Goal: Information Seeking & Learning: Learn about a topic

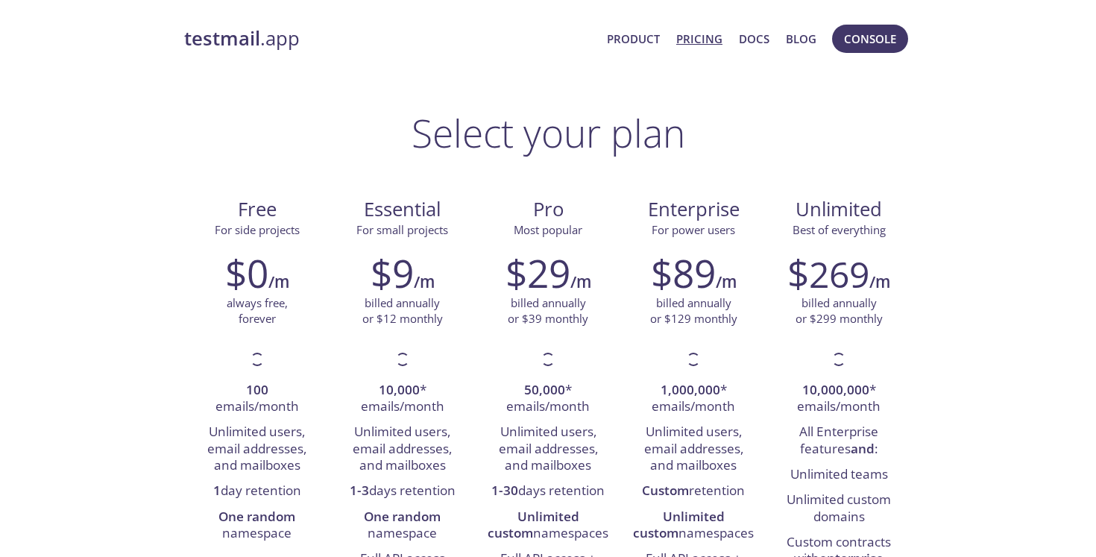
drag, startPoint x: 624, startPoint y: 195, endPoint x: 597, endPoint y: 229, distance: 43.0
click at [624, 195] on div "Enterprise For power users" at bounding box center [693, 213] width 145 height 56
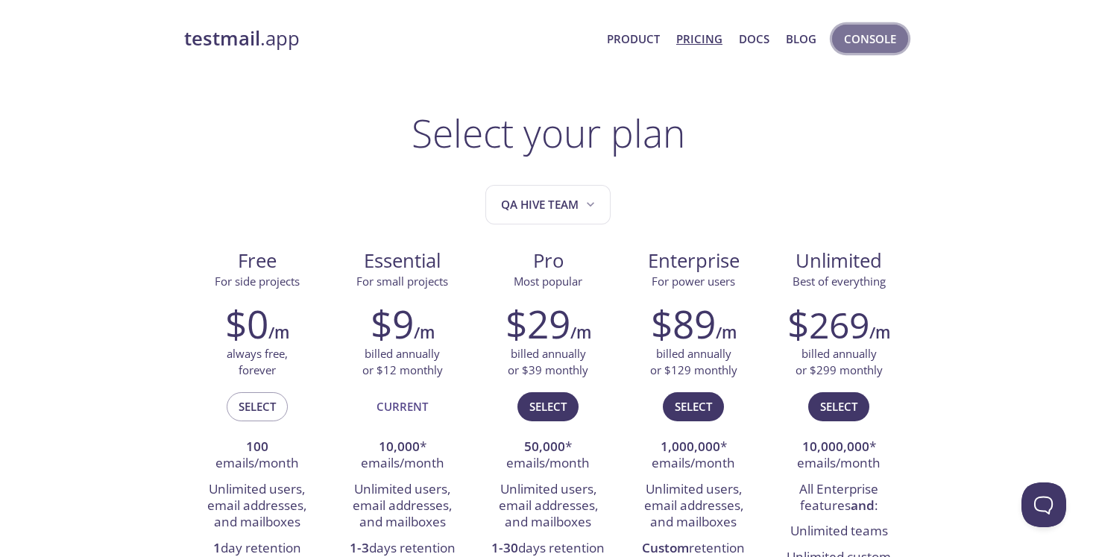
click at [872, 43] on span "Console" at bounding box center [870, 38] width 52 height 19
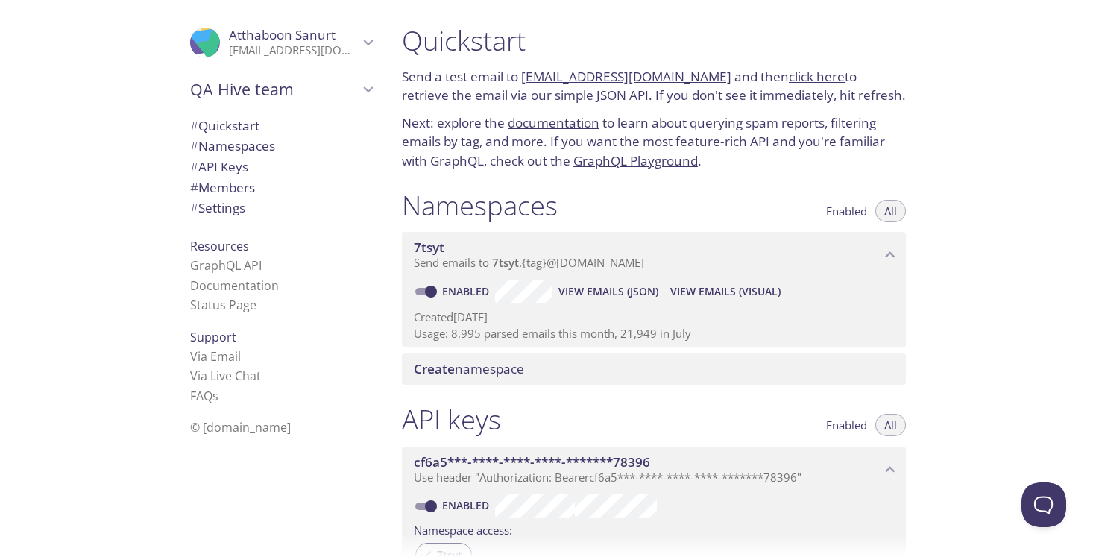
click at [635, 290] on span "View Emails (JSON)" at bounding box center [609, 292] width 100 height 18
click at [640, 180] on div "Namespaces Enabled All 7tsyt Send emails to 7tsyt . {tag} @[DOMAIN_NAME] Enable…" at bounding box center [654, 287] width 528 height 215
click at [237, 266] on link "GraphQL API" at bounding box center [226, 265] width 72 height 16
click at [290, 222] on div "# Quickstart # Namespaces # API Keys # Members # Settings" at bounding box center [281, 171] width 206 height 119
click at [732, 292] on span "View Emails (Visual)" at bounding box center [725, 292] width 110 height 18
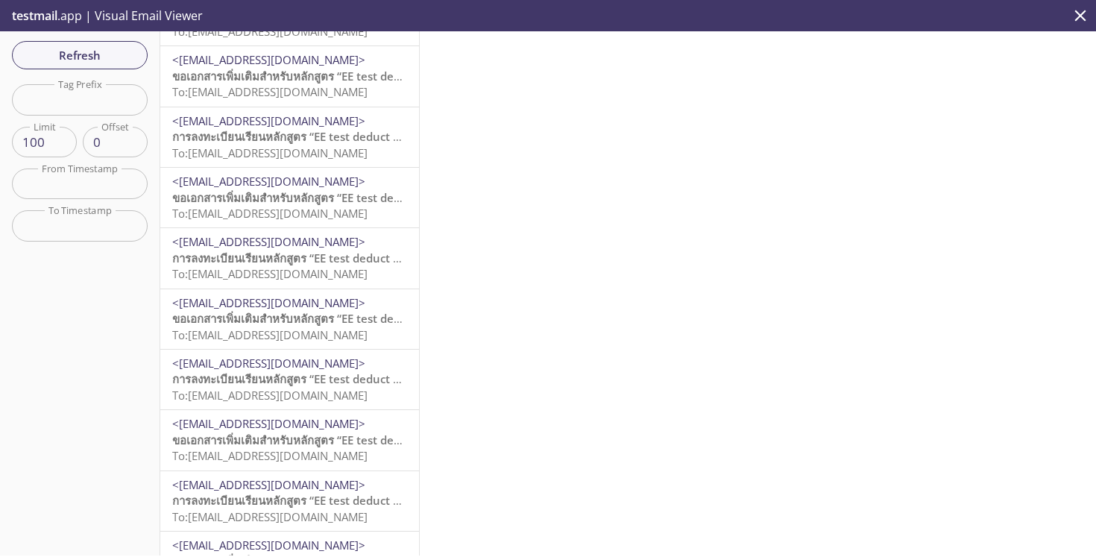
scroll to position [5569, 0]
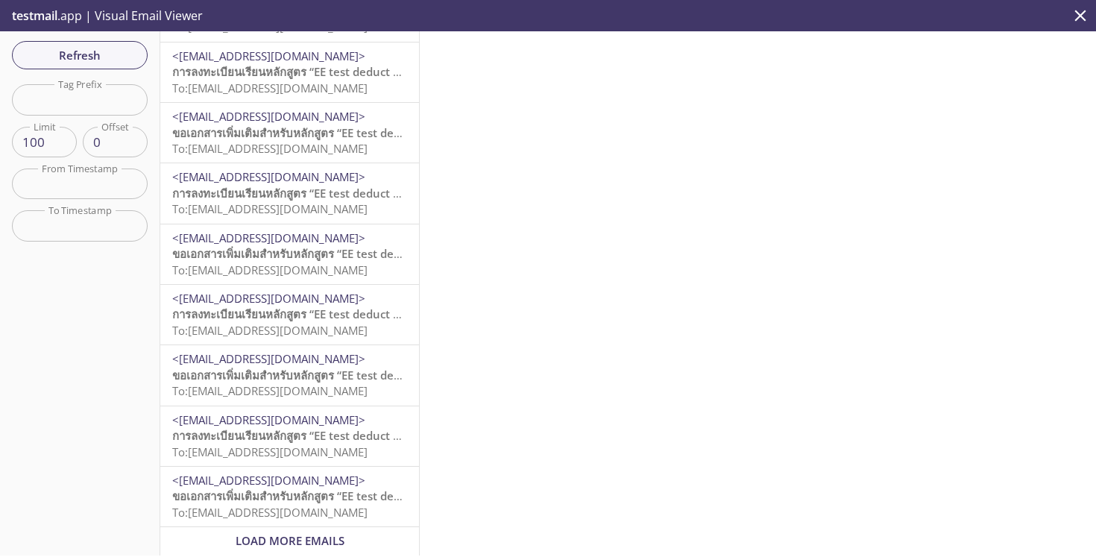
click at [318, 533] on span "Load More Emails" at bounding box center [290, 540] width 109 height 15
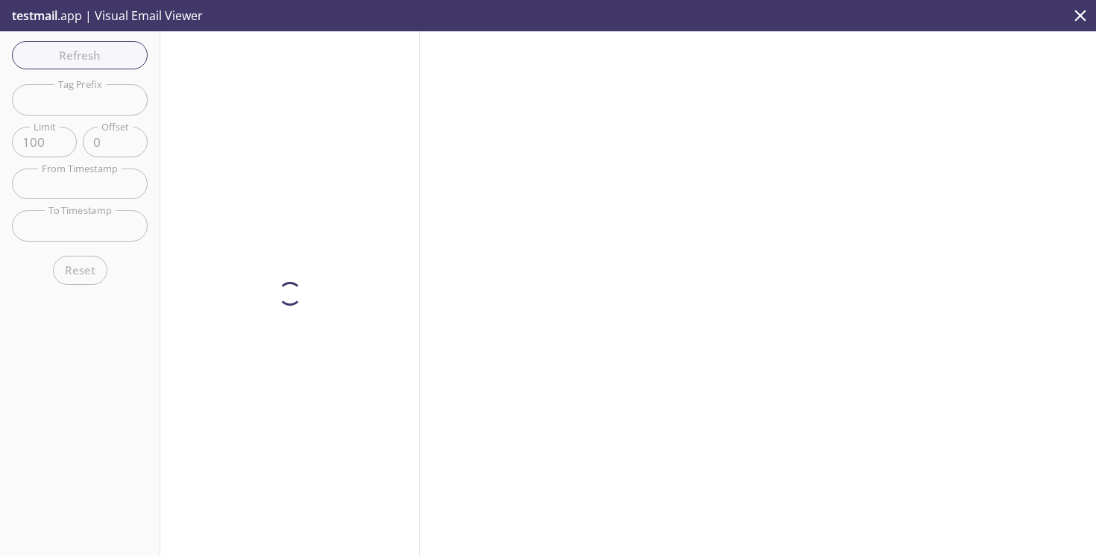
scroll to position [0, 0]
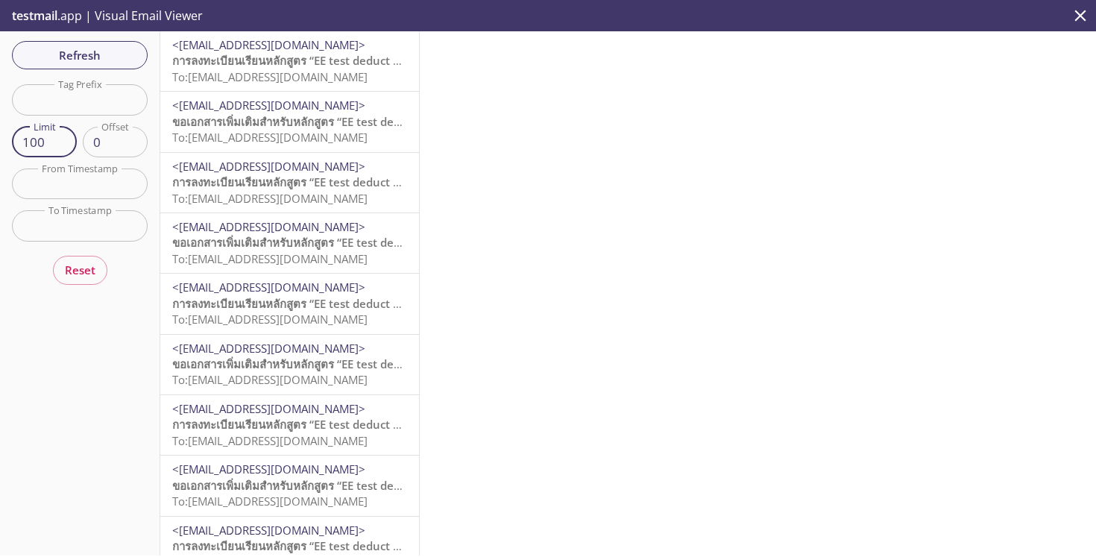
drag, startPoint x: 33, startPoint y: 143, endPoint x: 44, endPoint y: 143, distance: 11.2
click at [34, 143] on input "100" at bounding box center [44, 142] width 65 height 31
type input "100"
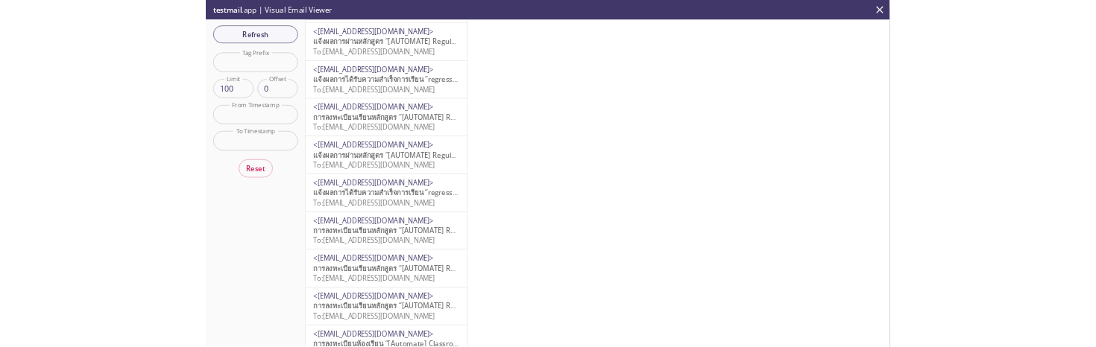
scroll to position [5569, 0]
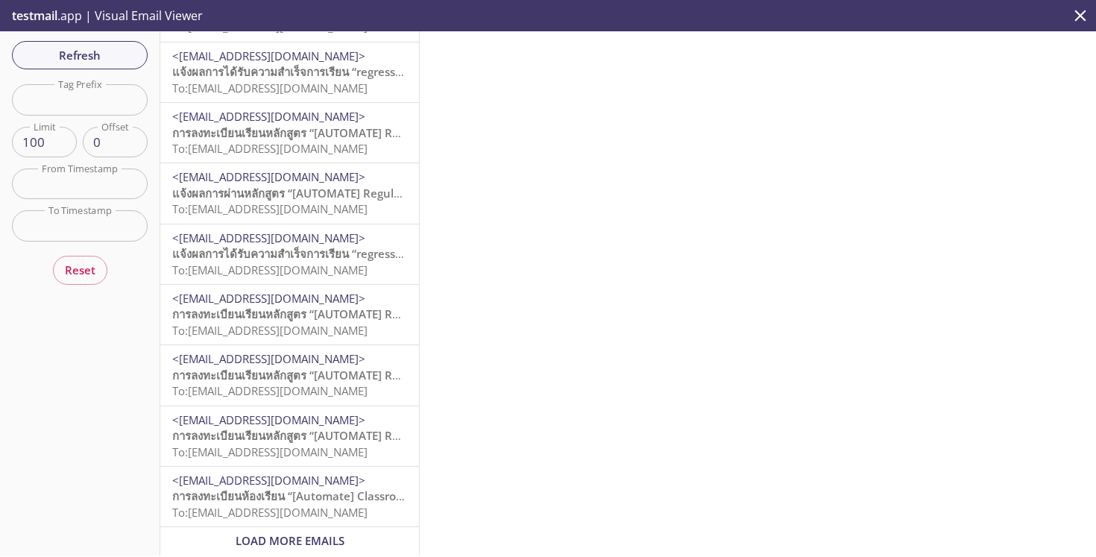
click at [321, 492] on span "การลงทะเบียนห้องเรียน “[Automate] Classroom 131” สำเร็จ| AL4U" at bounding box center [341, 495] width 338 height 15
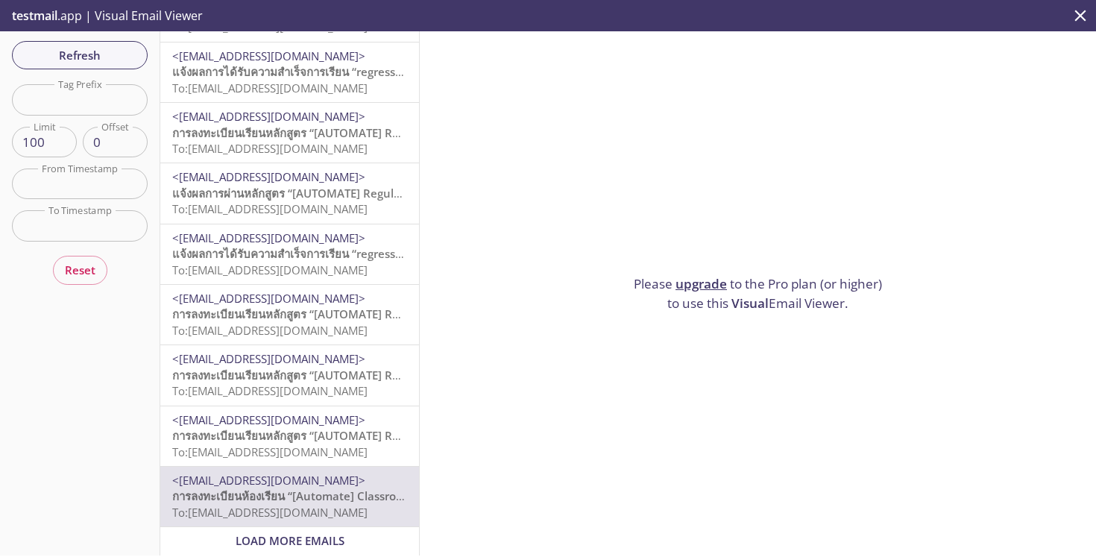
click at [371, 439] on span "การลงทะเบียนเรียนหลักสูตร “[AUTOMATE] Regular course disable self enroll” สำเร็…" at bounding box center [405, 435] width 467 height 15
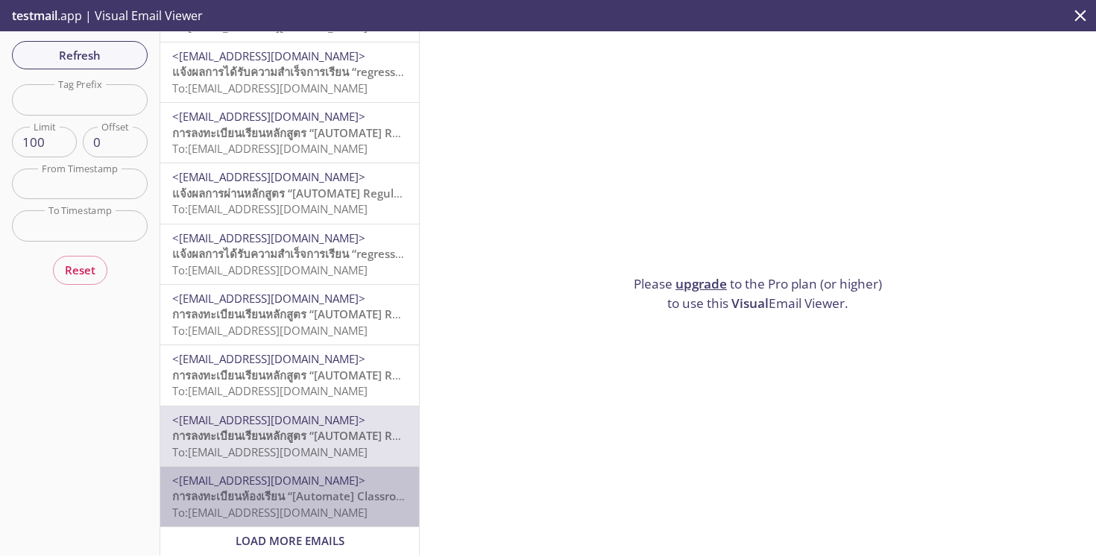
click at [370, 490] on span "การลงทะเบียนห้องเรียน “[Automate] Classroom 131” สำเร็จ| AL4U" at bounding box center [341, 495] width 338 height 15
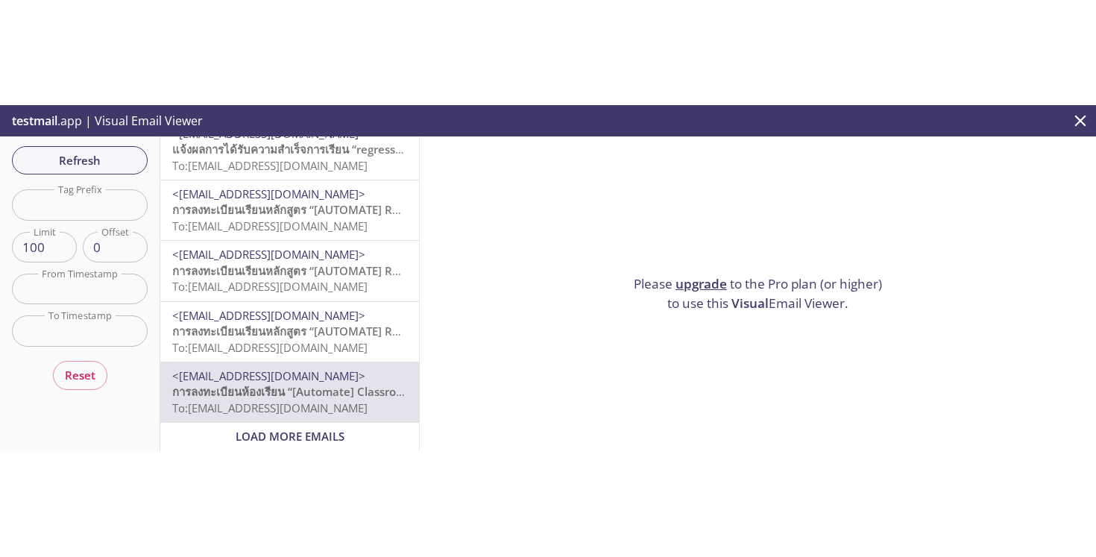
scroll to position [5569, 0]
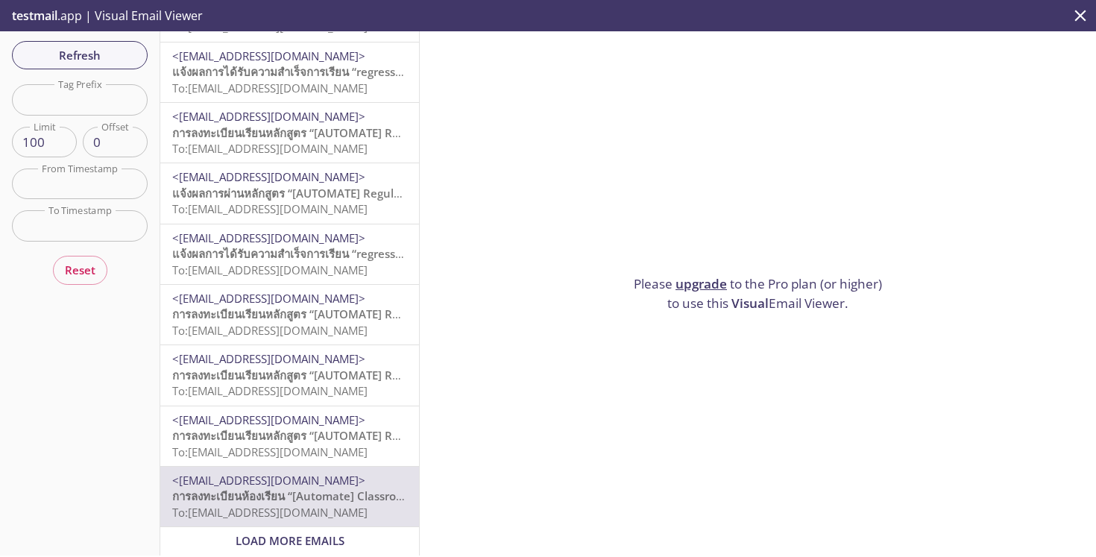
click at [84, 189] on input "text" at bounding box center [80, 184] width 136 height 31
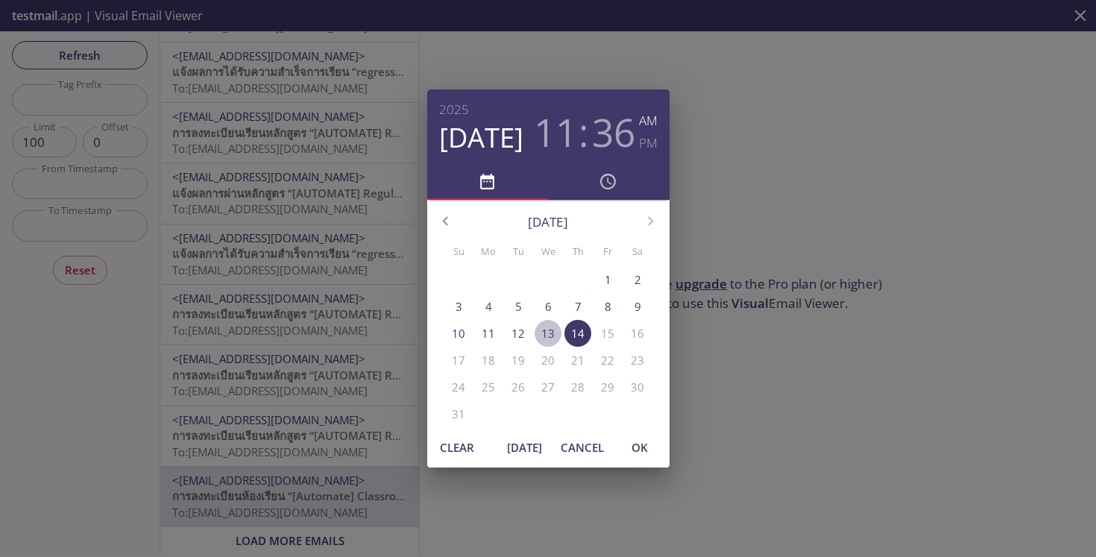
click at [541, 336] on p "13" at bounding box center [547, 334] width 13 height 16
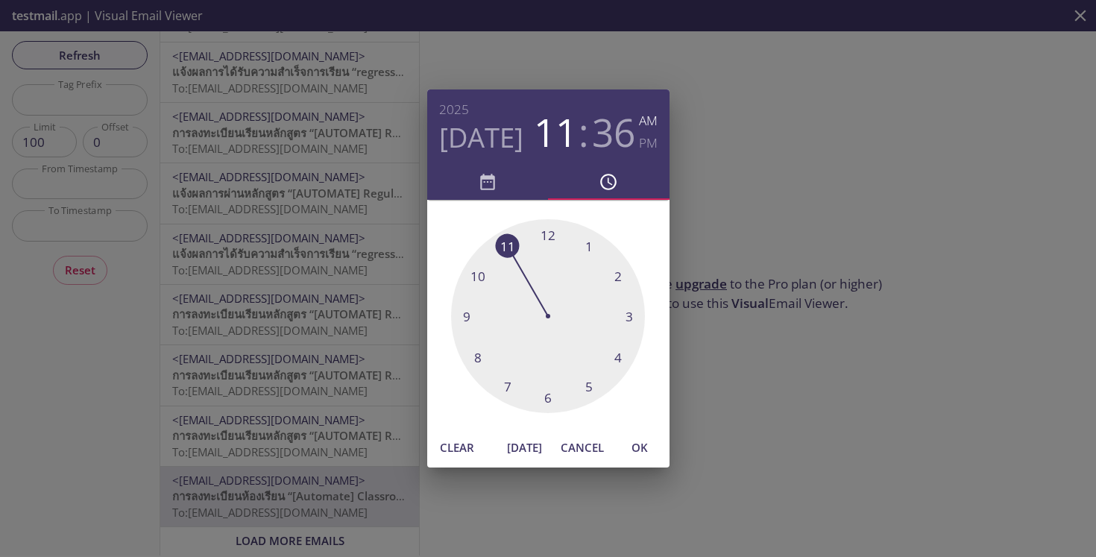
click at [548, 398] on div at bounding box center [548, 316] width 194 height 194
click at [581, 443] on span "Cancel" at bounding box center [582, 447] width 43 height 19
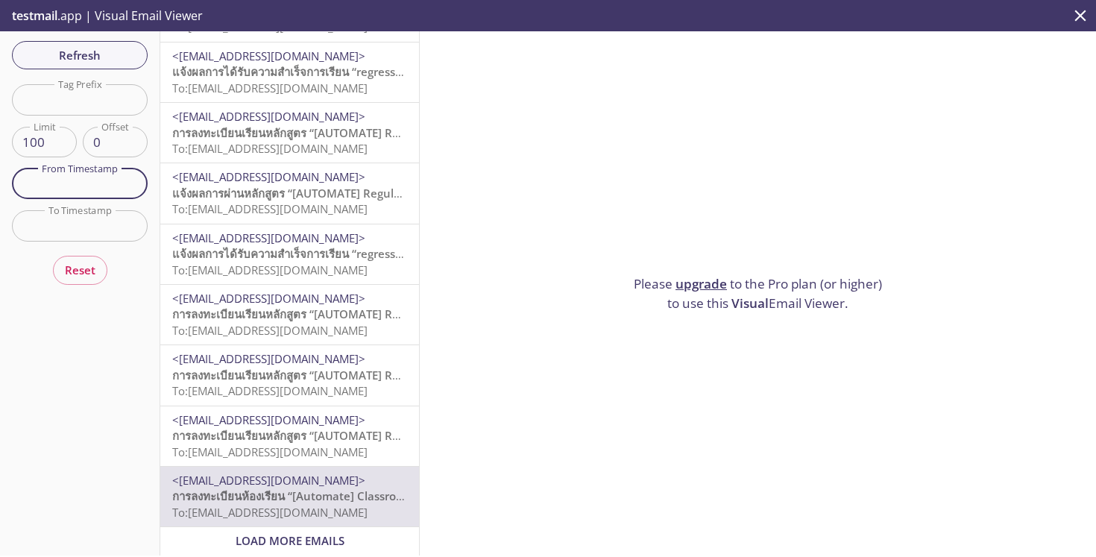
click at [76, 186] on input "text" at bounding box center [80, 184] width 136 height 31
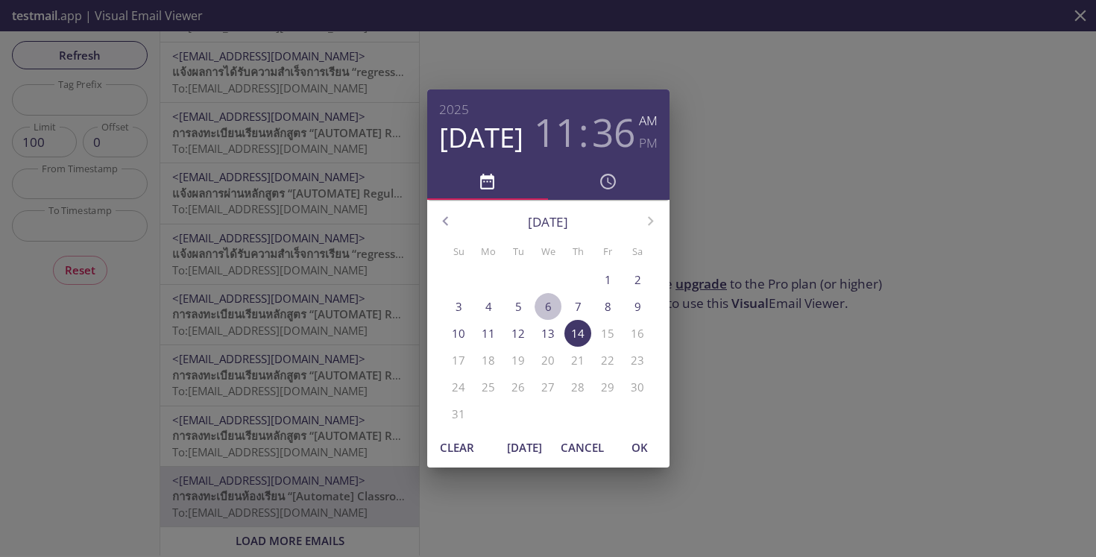
click at [547, 306] on p "6" at bounding box center [548, 307] width 7 height 16
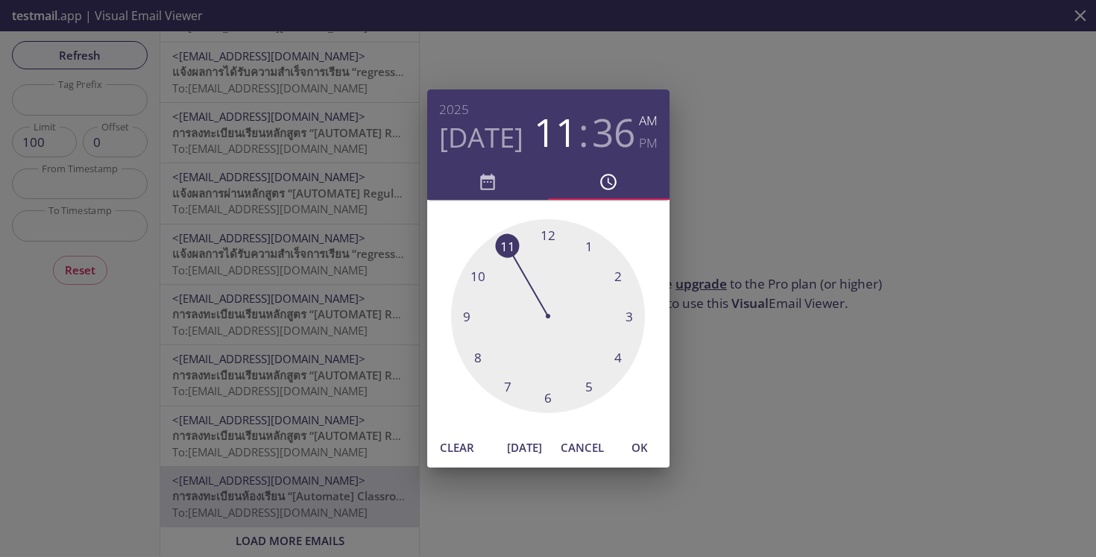
click at [553, 236] on div at bounding box center [548, 316] width 194 height 194
click at [552, 236] on div at bounding box center [548, 316] width 194 height 194
click at [652, 144] on h6 "PM" at bounding box center [648, 143] width 19 height 22
click at [638, 446] on span "OK" at bounding box center [640, 447] width 36 height 19
type input "[DATE] 12:00 pm"
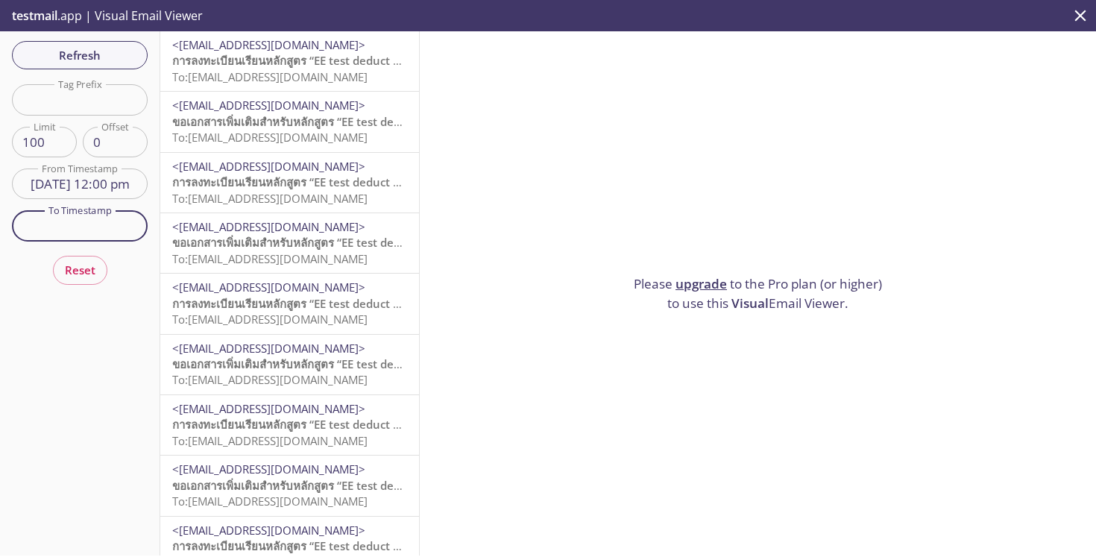
click at [75, 233] on input "text" at bounding box center [80, 225] width 136 height 31
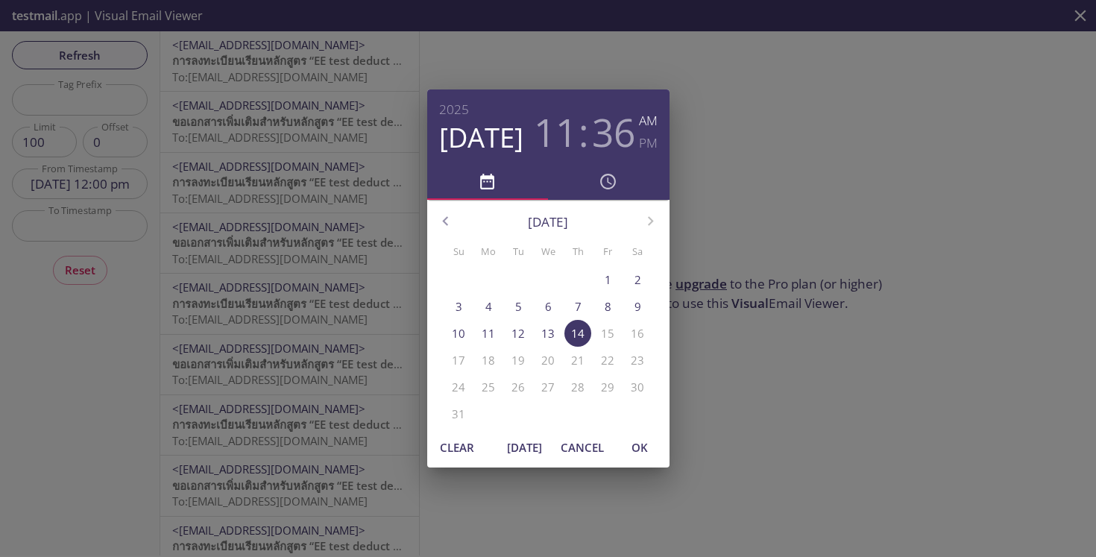
click at [550, 299] on p "6" at bounding box center [548, 307] width 7 height 16
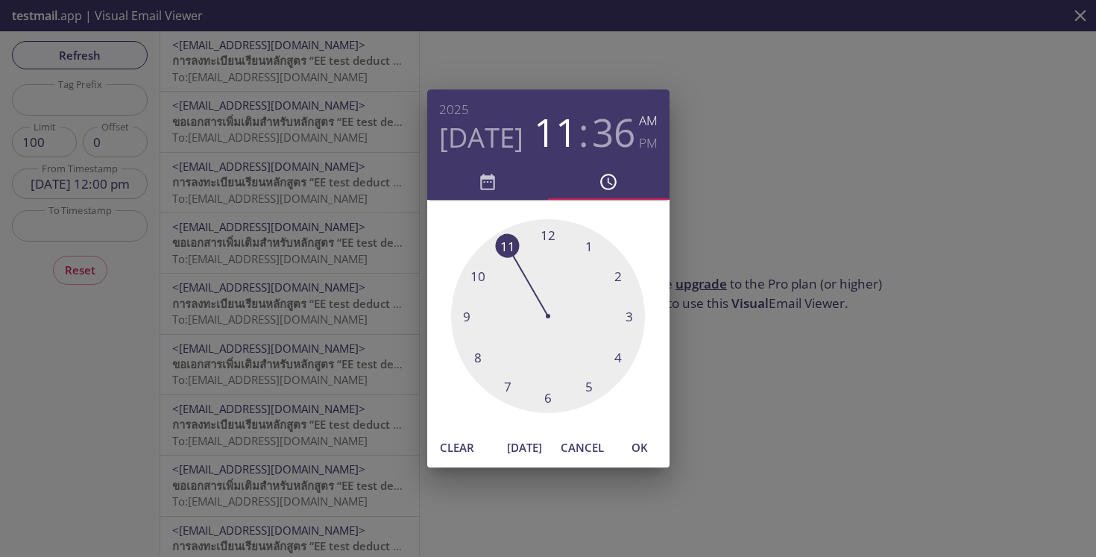
click at [548, 230] on div at bounding box center [548, 316] width 194 height 194
click at [547, 234] on div at bounding box center [548, 316] width 194 height 194
click at [634, 449] on span "OK" at bounding box center [640, 447] width 36 height 19
type input "[DATE] 12:00 am"
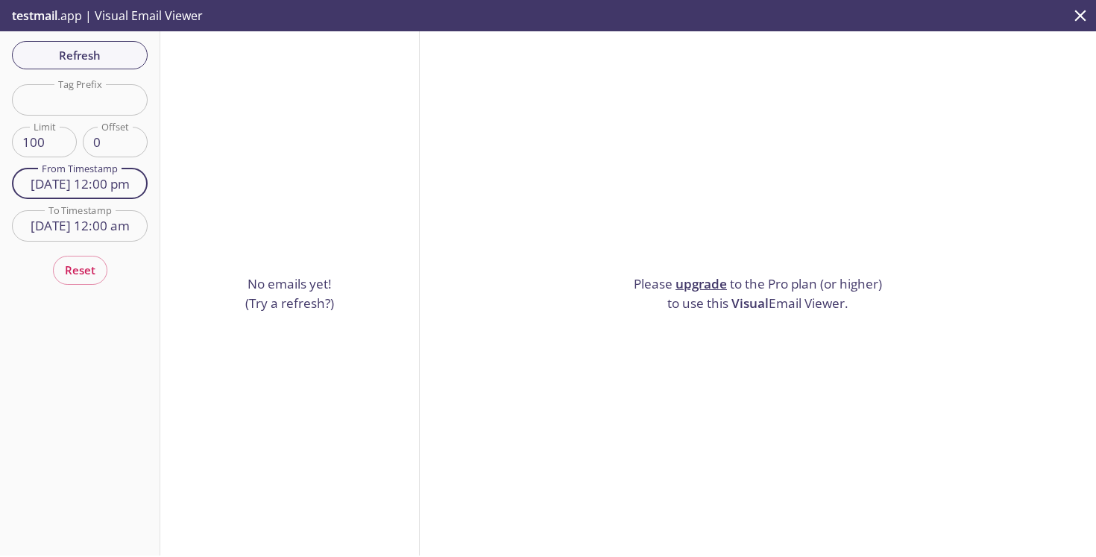
click at [126, 189] on input "[DATE] 12:00 pm" at bounding box center [80, 184] width 136 height 31
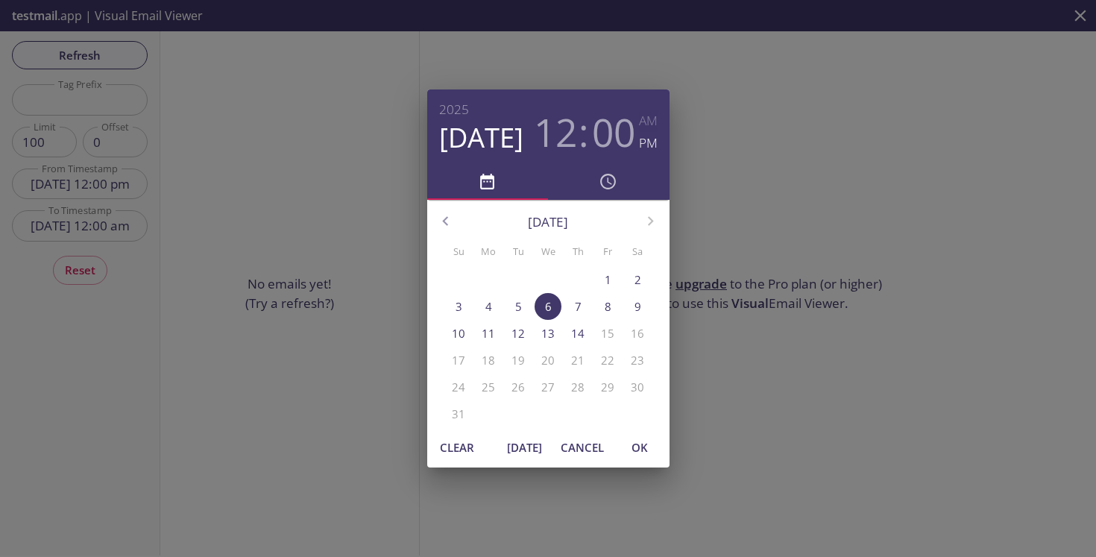
drag, startPoint x: 647, startPoint y: 122, endPoint x: 646, endPoint y: 129, distance: 7.5
click at [647, 122] on h6 "AM" at bounding box center [648, 121] width 19 height 22
drag, startPoint x: 639, startPoint y: 454, endPoint x: 539, endPoint y: 382, distance: 123.4
click at [639, 454] on span "OK" at bounding box center [640, 447] width 36 height 19
type input "[DATE] 12:00 am"
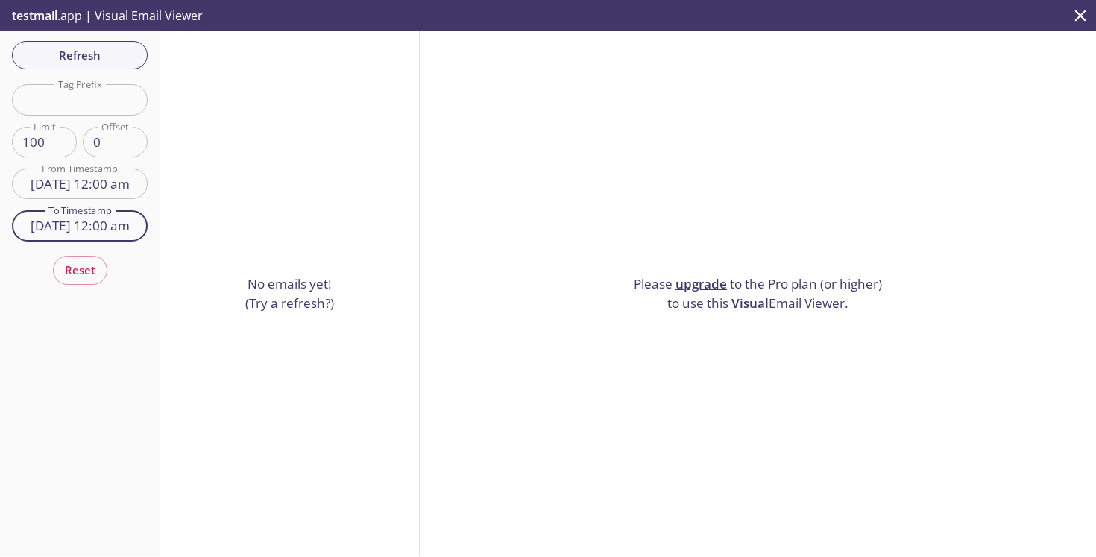
click at [126, 227] on input "[DATE] 12:00 am" at bounding box center [80, 225] width 136 height 31
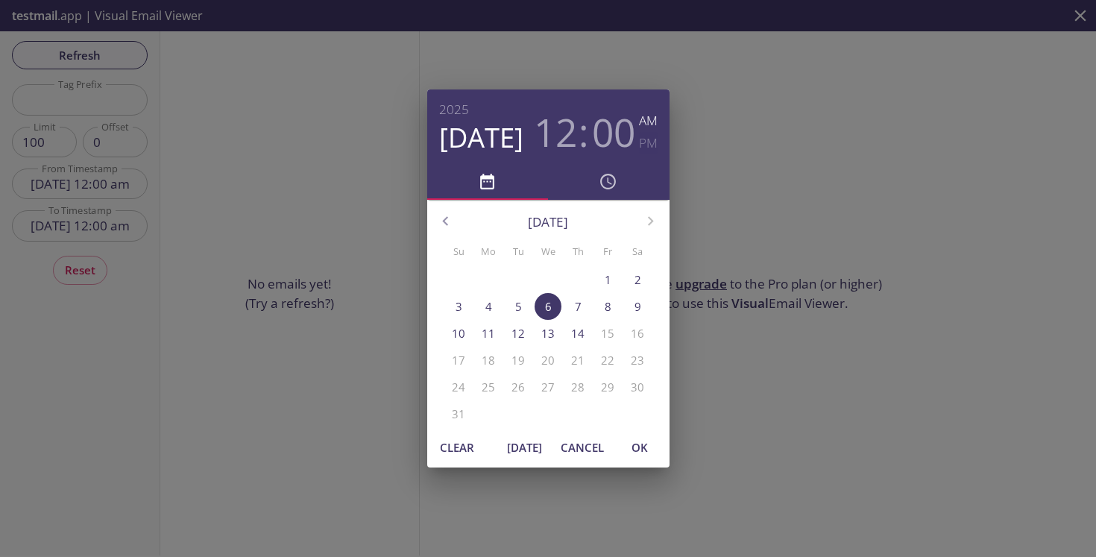
drag, startPoint x: 649, startPoint y: 142, endPoint x: 660, endPoint y: 185, distance: 44.0
click at [649, 143] on h6 "PM" at bounding box center [648, 143] width 19 height 22
click at [641, 446] on span "OK" at bounding box center [640, 447] width 36 height 19
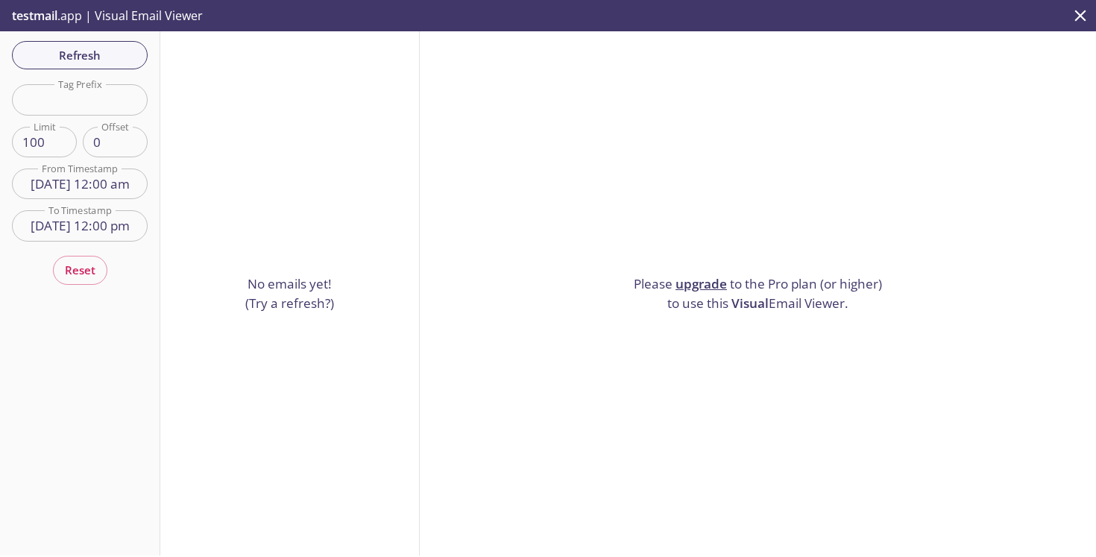
click at [112, 230] on input "[DATE] 12:00 pm" at bounding box center [80, 225] width 136 height 31
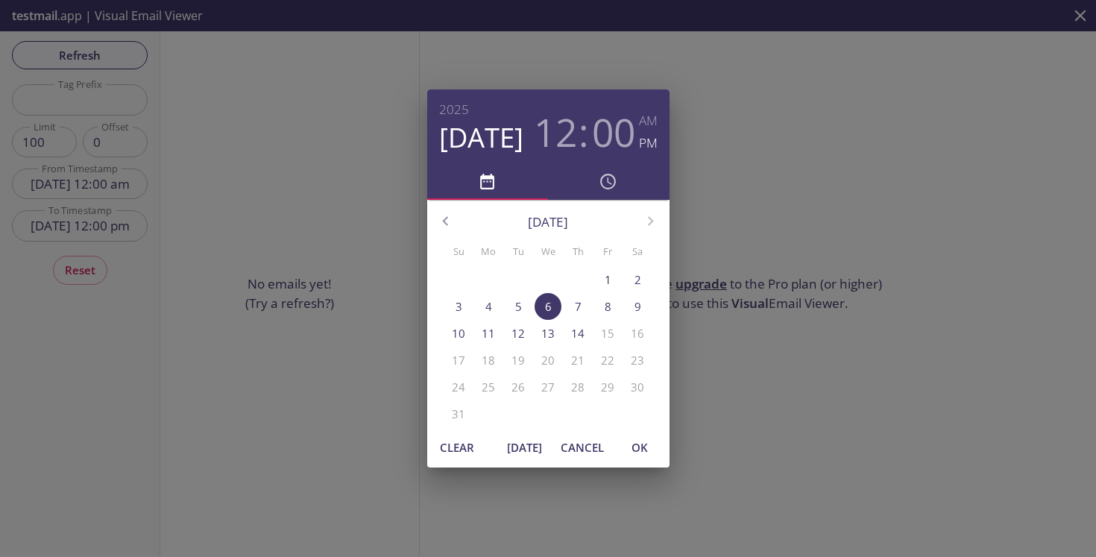
click at [573, 306] on span "7" at bounding box center [577, 307] width 27 height 16
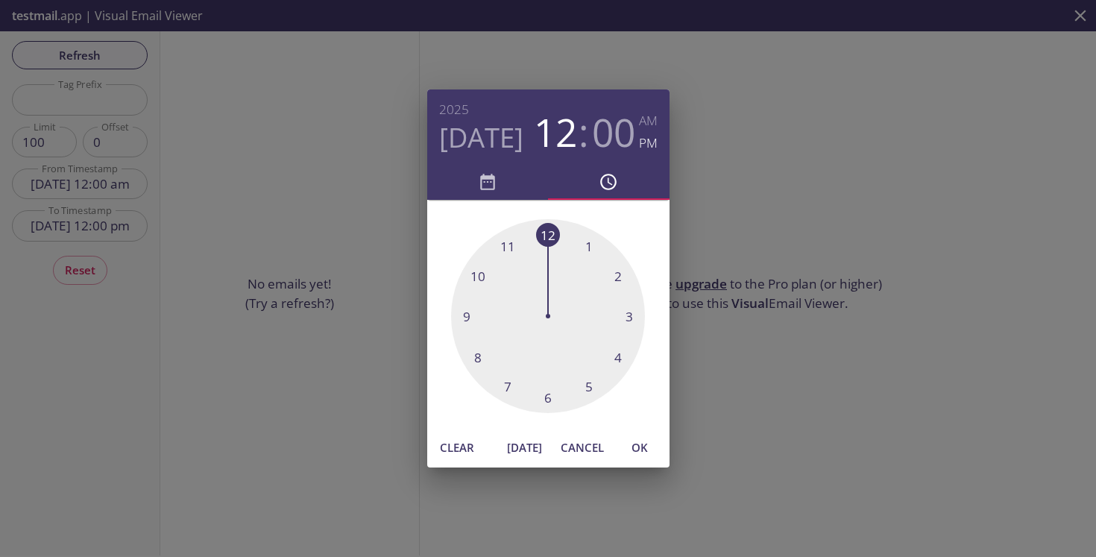
click at [644, 448] on span "OK" at bounding box center [640, 447] width 36 height 19
type input "[DATE] 12:00 pm"
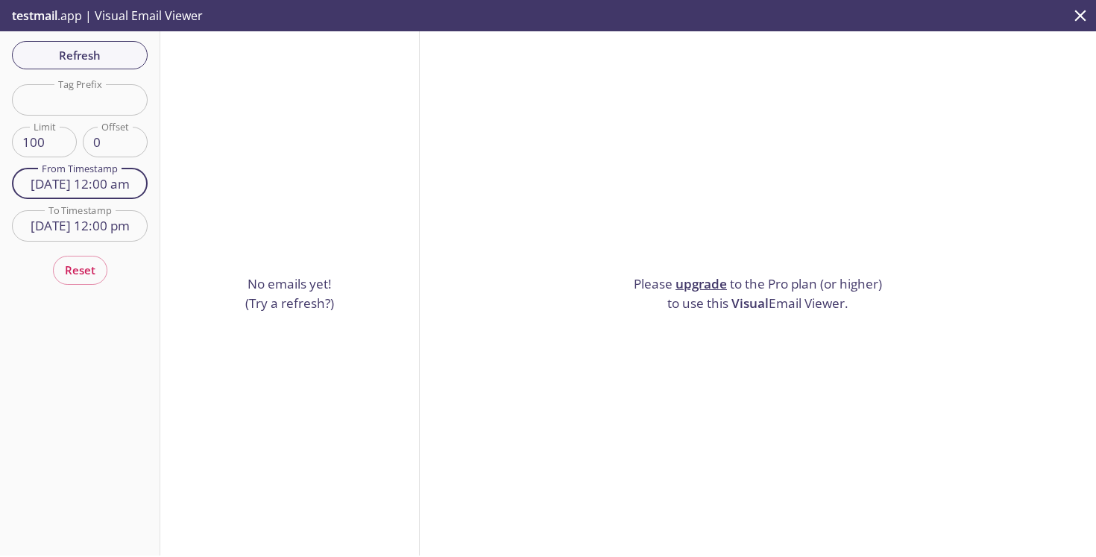
click at [130, 186] on input "[DATE] 12:00 am" at bounding box center [80, 184] width 136 height 31
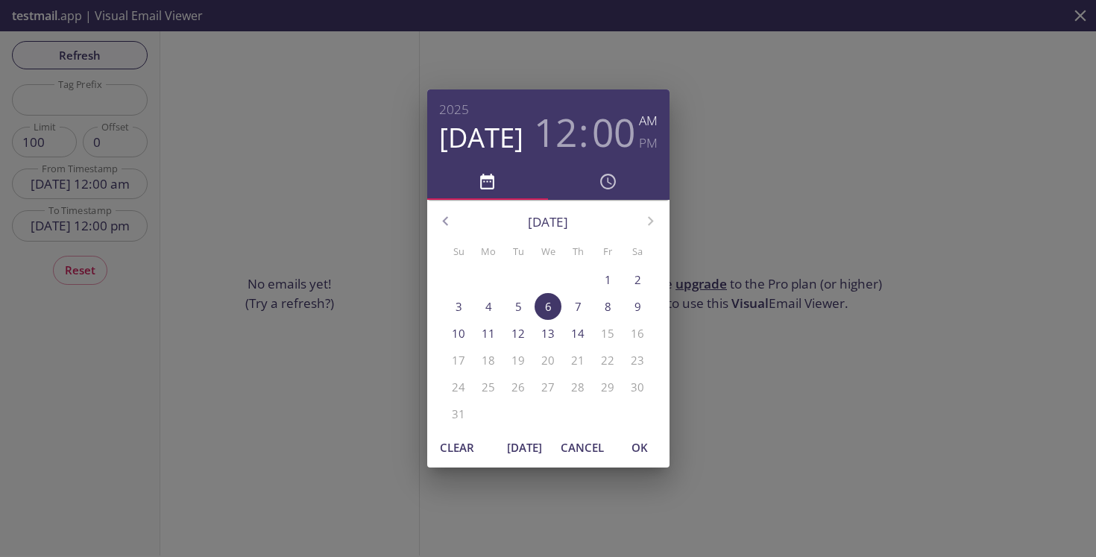
click at [523, 304] on span "5" at bounding box center [518, 307] width 27 height 16
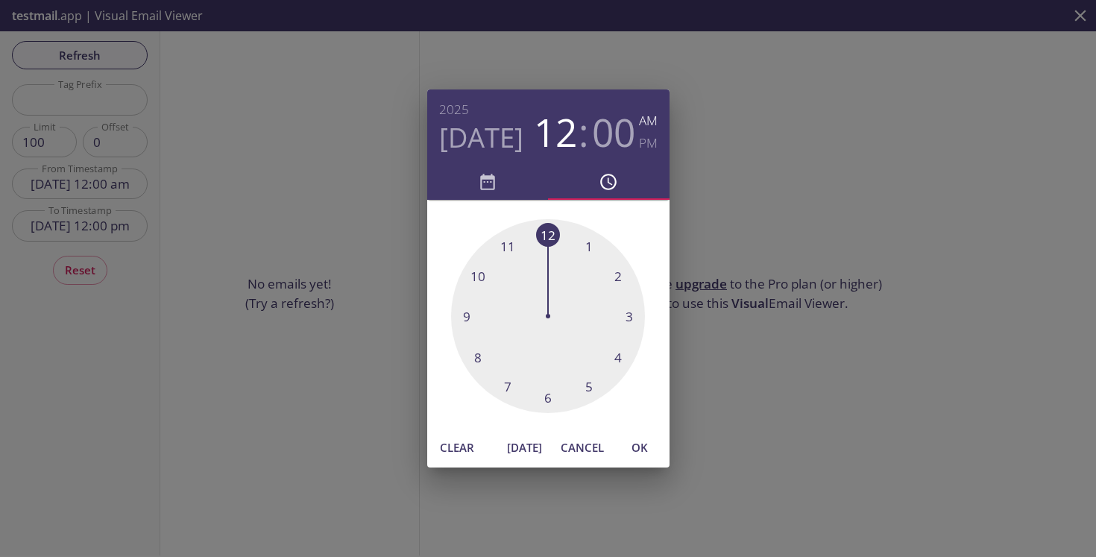
click at [642, 447] on span "OK" at bounding box center [640, 447] width 36 height 19
type input "[DATE] 12:00 am"
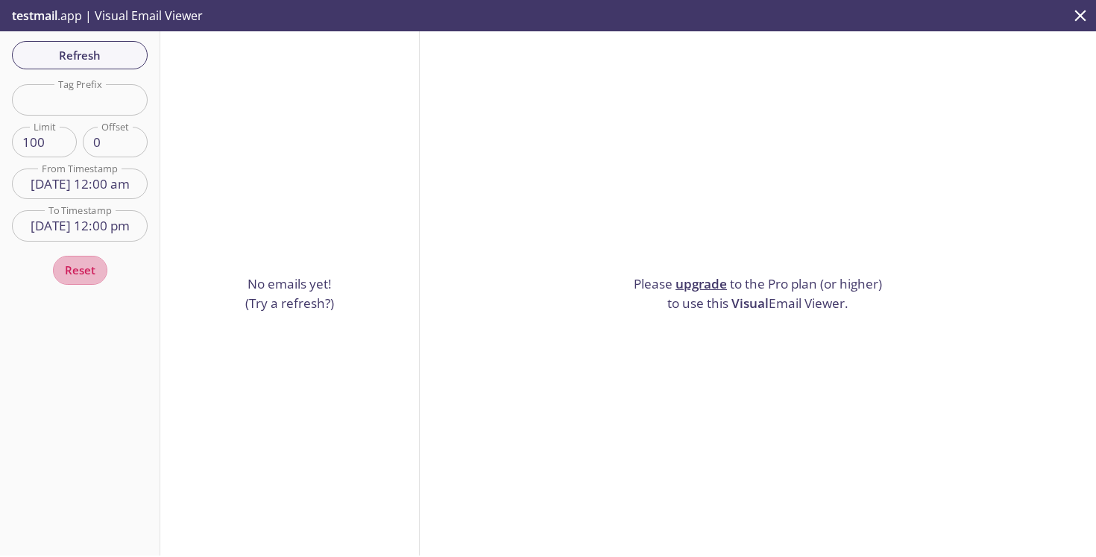
drag, startPoint x: 69, startPoint y: 267, endPoint x: 98, endPoint y: 265, distance: 29.1
click at [69, 267] on span "Reset" at bounding box center [80, 269] width 31 height 19
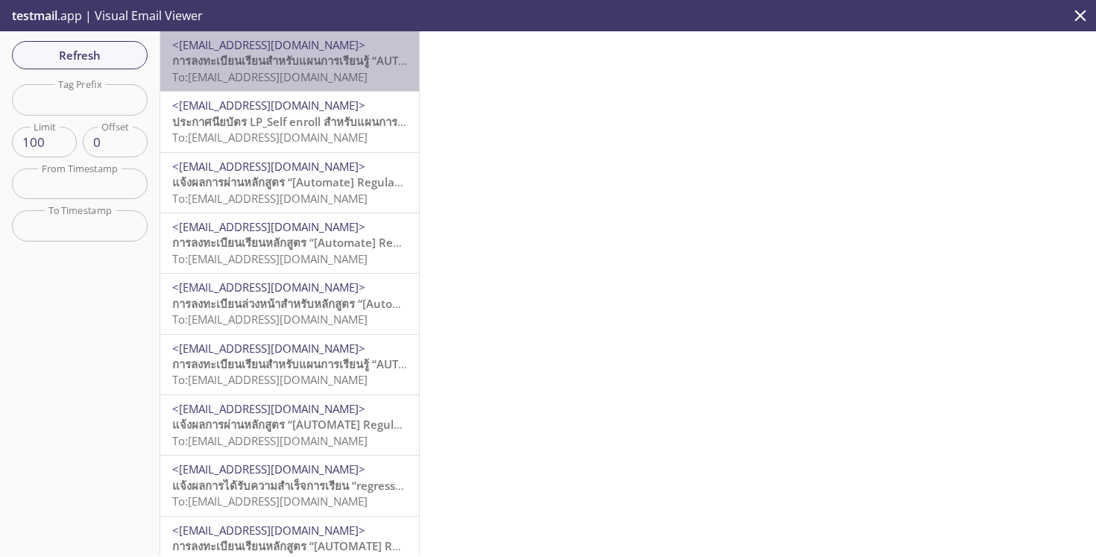
click at [327, 80] on span "To: [EMAIL_ADDRESS][DOMAIN_NAME]" at bounding box center [269, 76] width 195 height 15
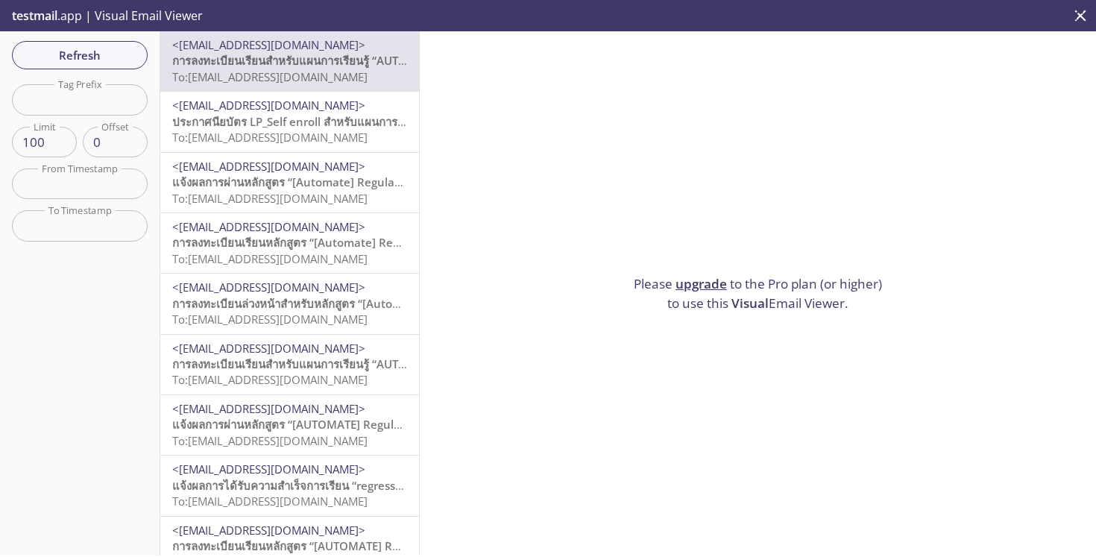
drag, startPoint x: 323, startPoint y: 112, endPoint x: 329, endPoint y: 82, distance: 30.4
click at [324, 110] on span "<[EMAIL_ADDRESS][DOMAIN_NAME]>" at bounding box center [289, 106] width 235 height 16
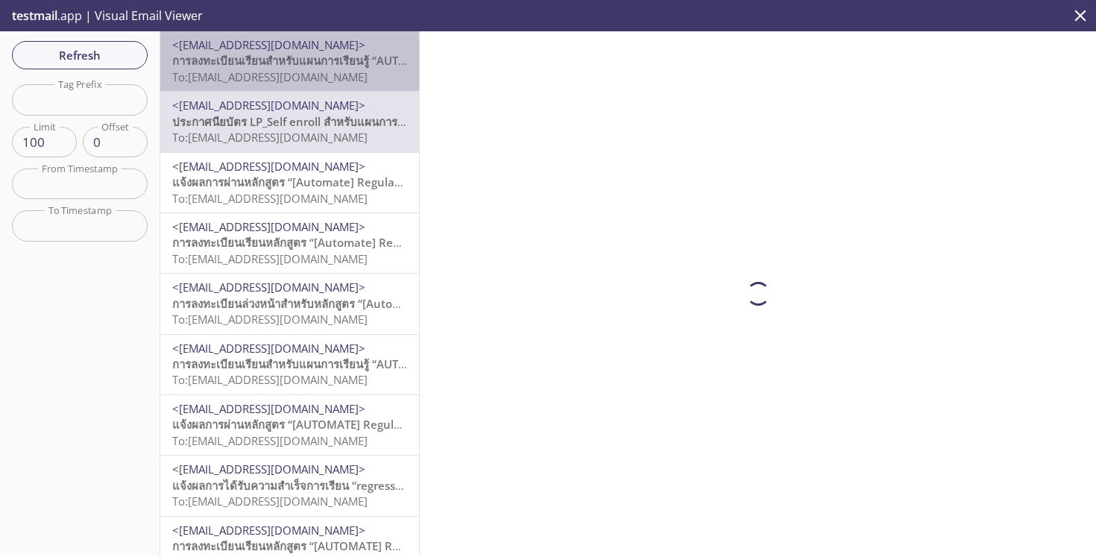
drag, startPoint x: 327, startPoint y: 70, endPoint x: 202, endPoint y: 43, distance: 128.3
click at [327, 71] on span "To: [EMAIL_ADDRESS][DOMAIN_NAME]" at bounding box center [269, 76] width 195 height 15
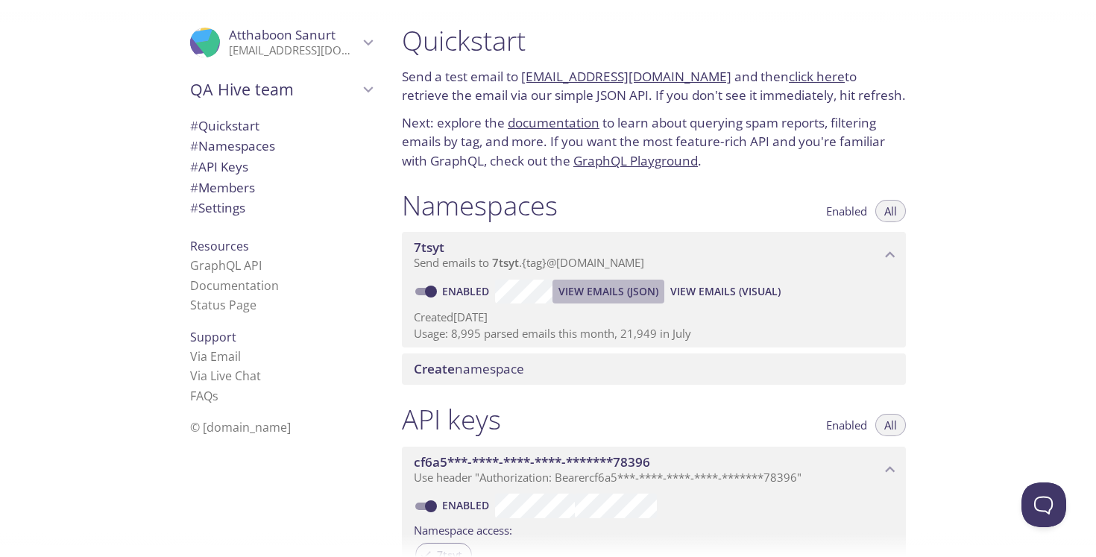
click at [620, 293] on span "View Emails (JSON)" at bounding box center [609, 292] width 100 height 18
click at [896, 45] on h1 "Quickstart" at bounding box center [654, 41] width 504 height 34
click at [778, 127] on p "Next: explore the documentation to learn about querying spam reports, filtering…" at bounding box center [654, 141] width 504 height 57
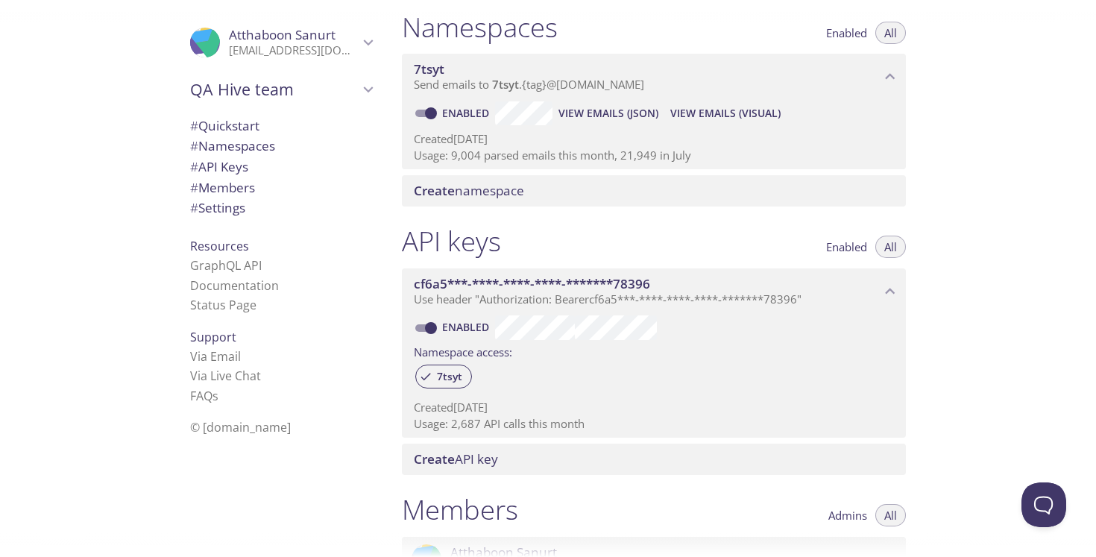
scroll to position [183, 0]
